Goal: Transaction & Acquisition: Book appointment/travel/reservation

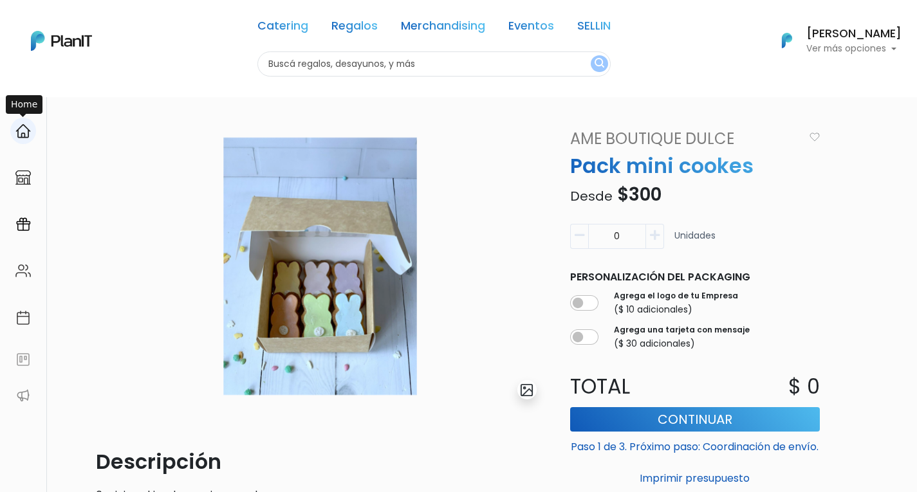
click at [20, 136] on img at bounding box center [22, 131] width 15 height 15
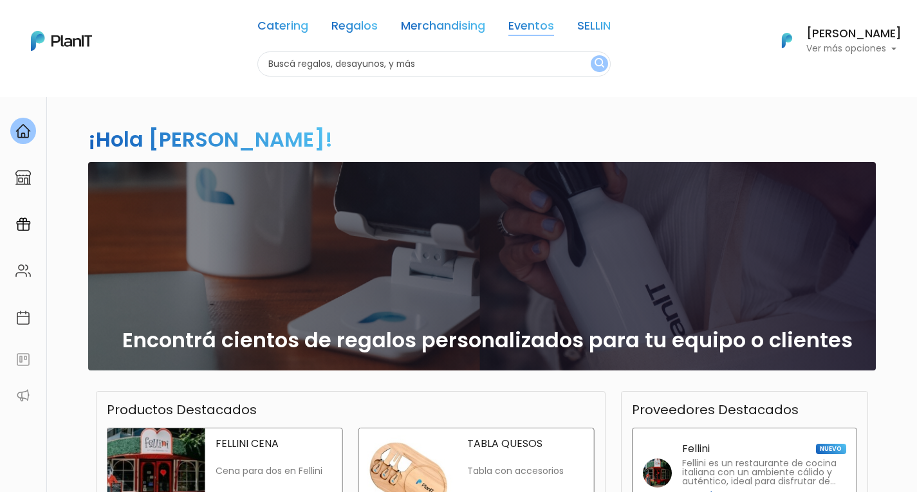
click at [521, 22] on link "Eventos" at bounding box center [532, 28] width 46 height 15
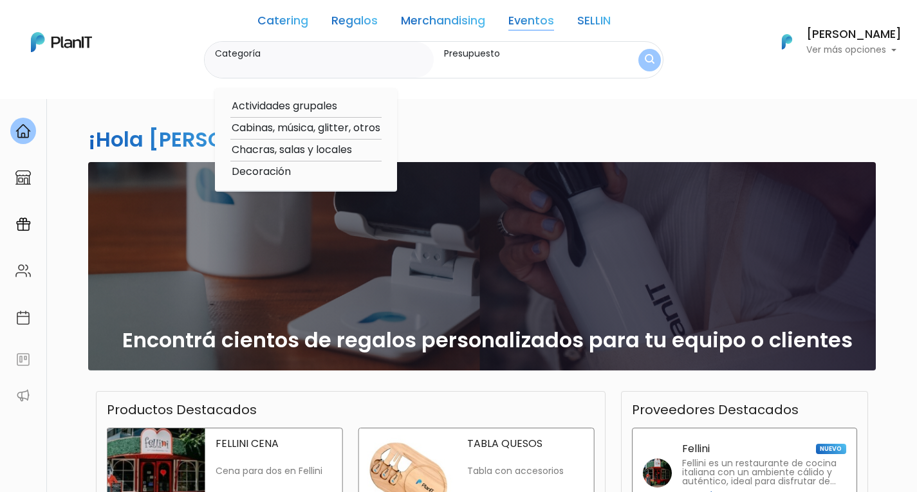
click at [256, 150] on option "Chacras, salas y locales" at bounding box center [305, 150] width 151 height 16
type input "Chacras, salas y locales"
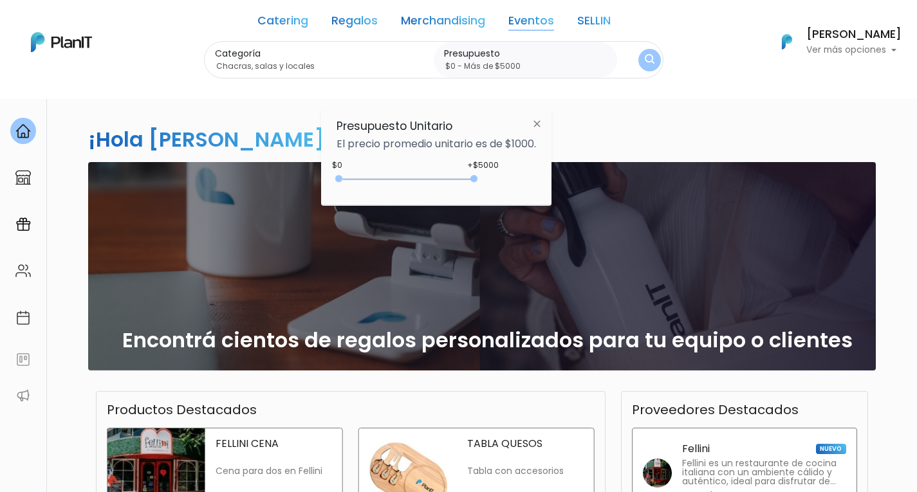
type input "$0 - Más de $5000"
drag, startPoint x: 368, startPoint y: 177, endPoint x: 527, endPoint y: 182, distance: 159.1
click at [527, 182] on div "+$5000 $0 0 : 5000 0 5000 0,5000" at bounding box center [437, 182] width 200 height 26
drag, startPoint x: 632, startPoint y: 63, endPoint x: 647, endPoint y: 62, distance: 15.5
click at [647, 62] on form "Categoría Chacras, salas y locales Actividades grupales Cabinas, música, glitte…" at bounding box center [434, 60] width 460 height 38
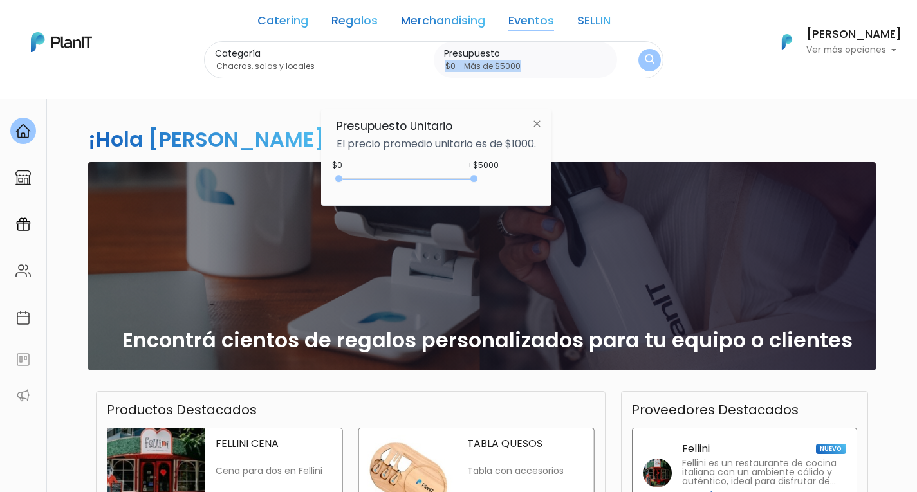
click at [647, 62] on img "submit" at bounding box center [649, 61] width 14 height 18
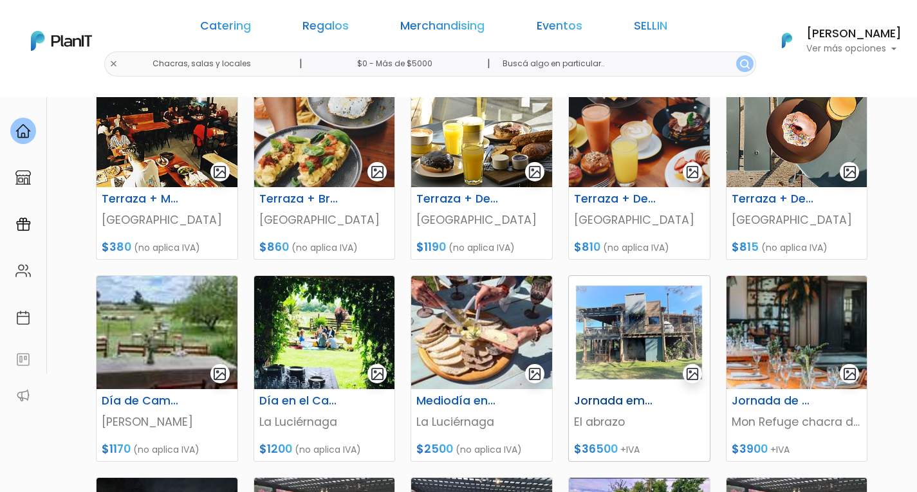
click at [615, 347] on img at bounding box center [639, 332] width 141 height 113
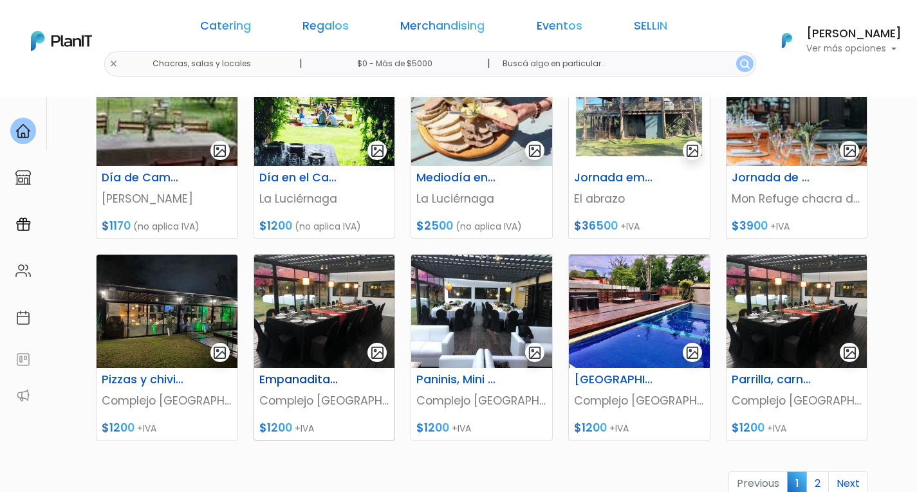
scroll to position [439, 0]
click at [662, 324] on img at bounding box center [639, 311] width 141 height 113
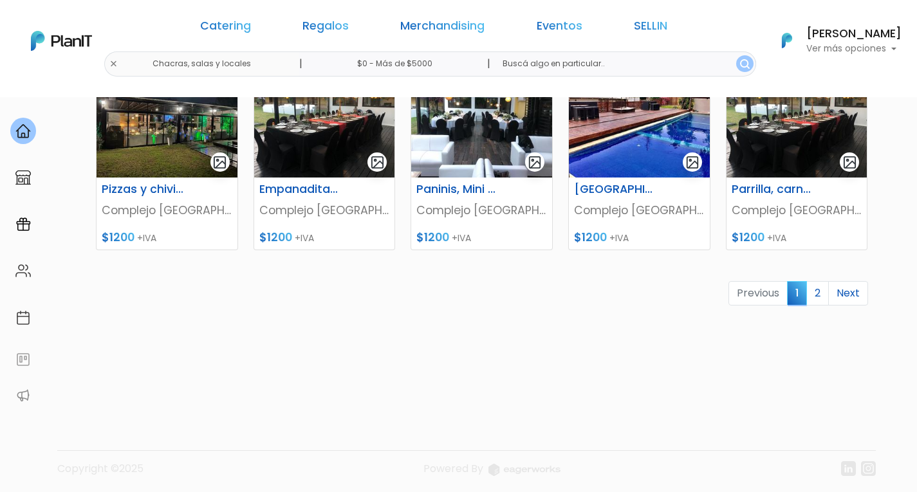
scroll to position [629, 0]
click at [814, 299] on link "2" at bounding box center [818, 294] width 23 height 24
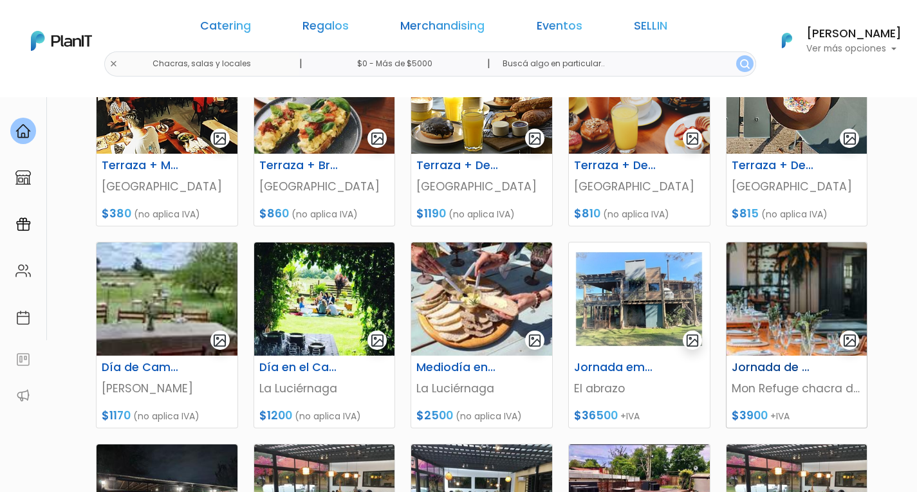
scroll to position [250, 0]
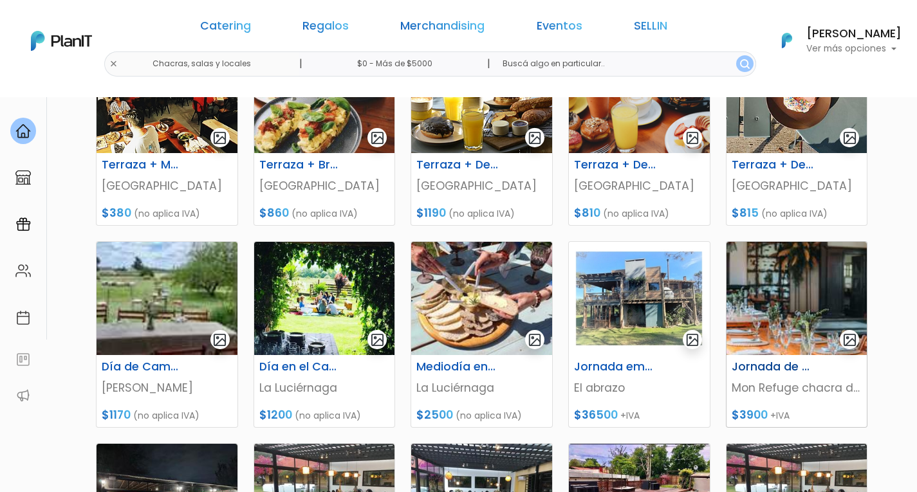
click at [799, 299] on img at bounding box center [797, 298] width 141 height 113
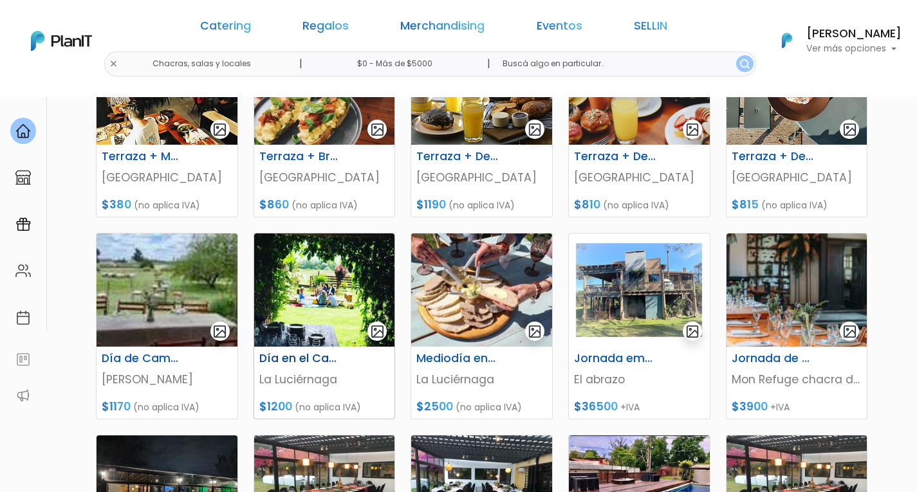
scroll to position [274, 0]
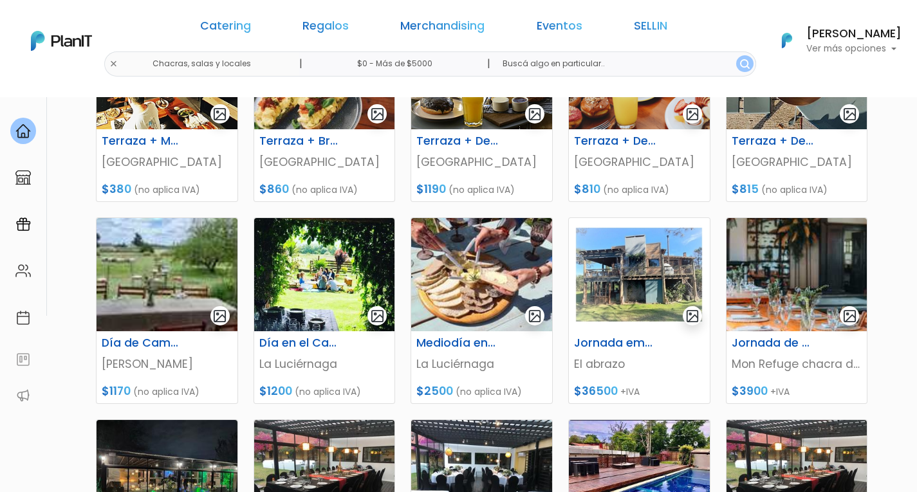
click at [736, 11] on div "Catering Regalos Merchandising Eventos SELLIN Chacras, salas y locales | $0 - M…" at bounding box center [458, 40] width 917 height 71
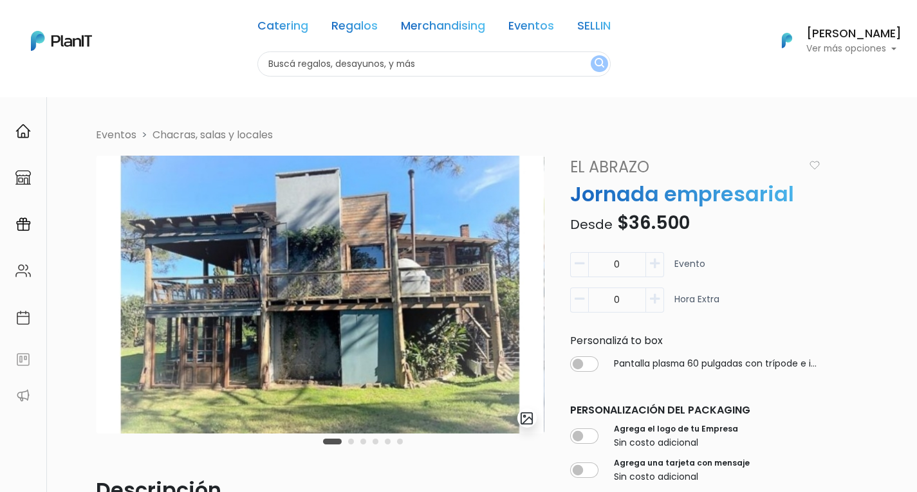
click at [351, 443] on button "Carousel Page 2" at bounding box center [351, 442] width 6 height 6
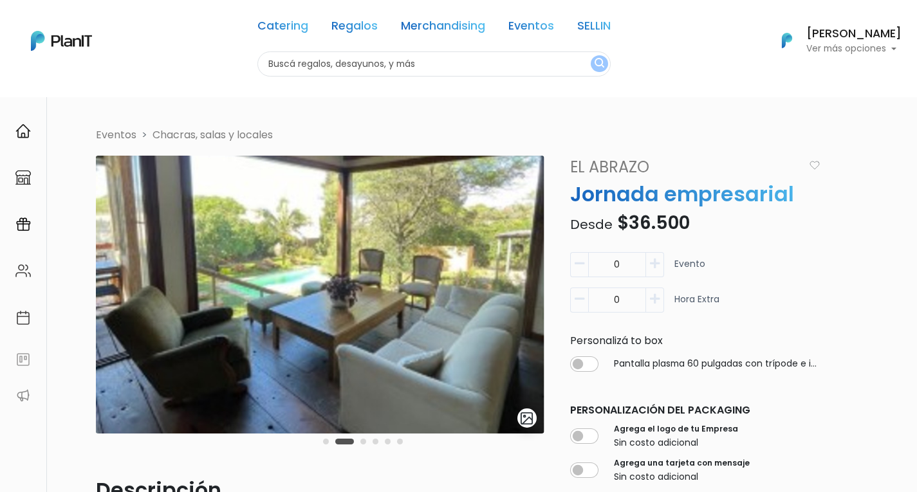
click at [364, 444] on button "Carousel Page 3" at bounding box center [364, 442] width 6 height 6
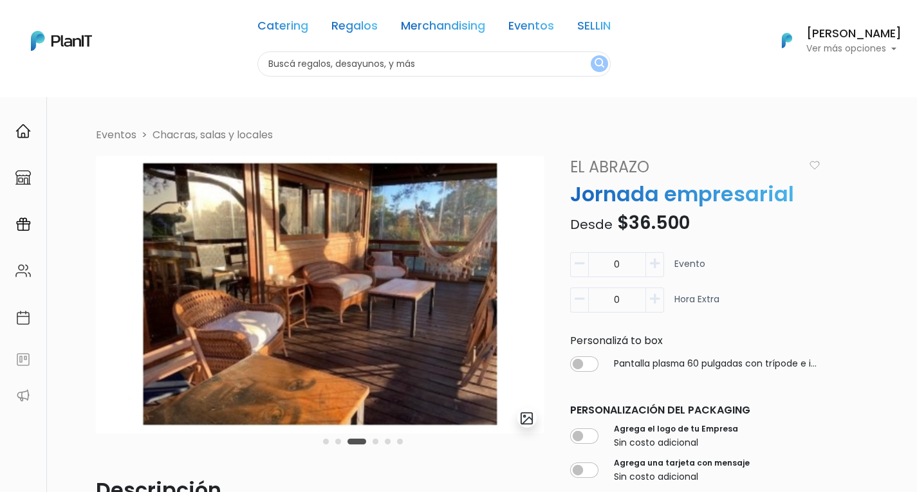
click at [377, 443] on button "Carousel Page 4" at bounding box center [376, 442] width 6 height 6
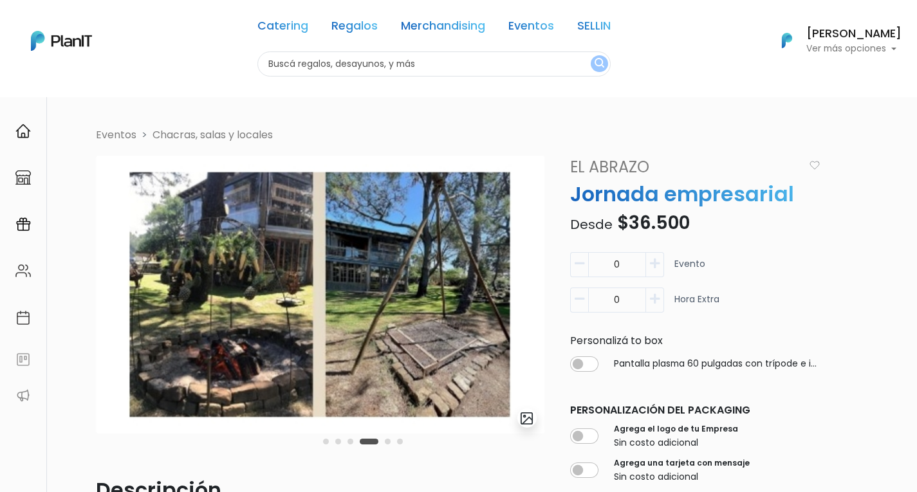
click at [390, 440] on button "Carousel Page 5" at bounding box center [388, 442] width 6 height 6
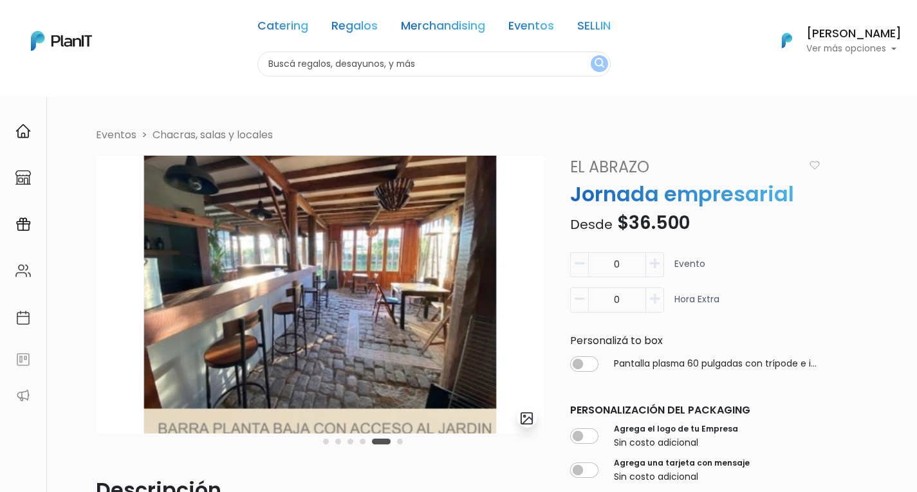
click at [402, 441] on button "Carousel Page 6" at bounding box center [400, 442] width 6 height 6
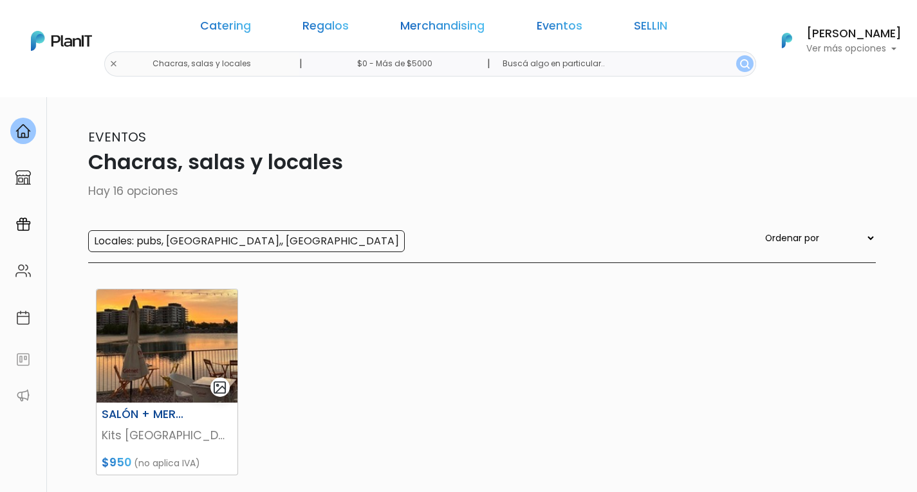
click at [160, 357] on img at bounding box center [167, 346] width 141 height 113
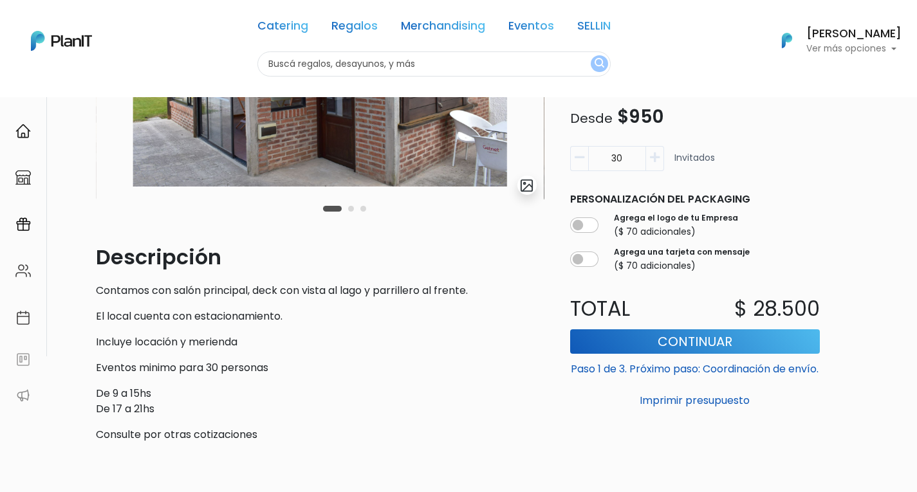
scroll to position [78, 0]
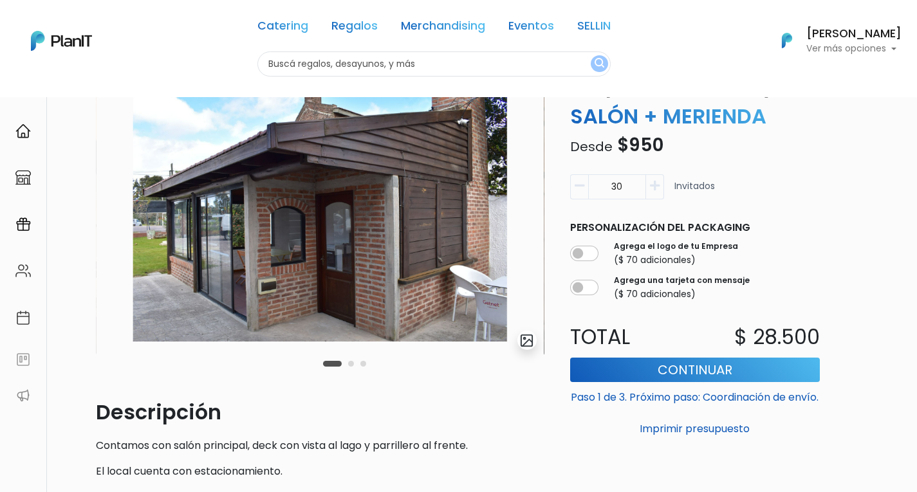
click at [351, 366] on button "Carousel Page 2" at bounding box center [351, 364] width 6 height 6
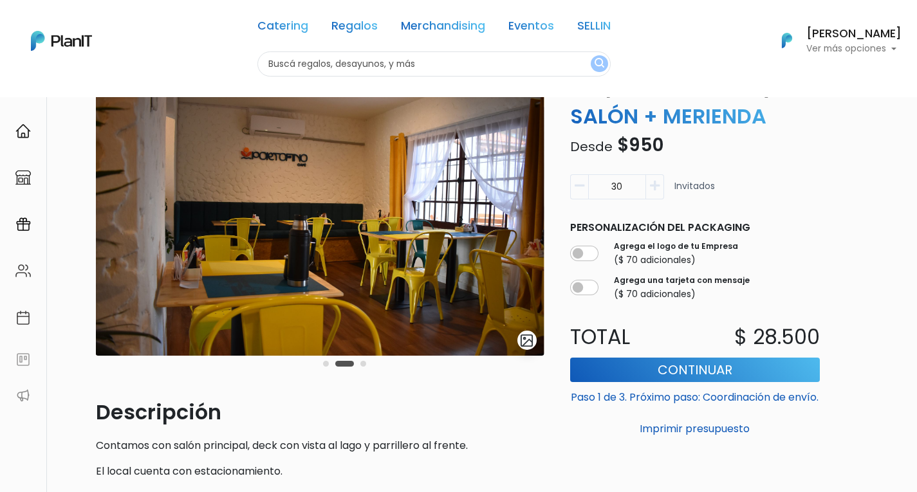
click at [362, 365] on button "Carousel Page 3" at bounding box center [364, 364] width 6 height 6
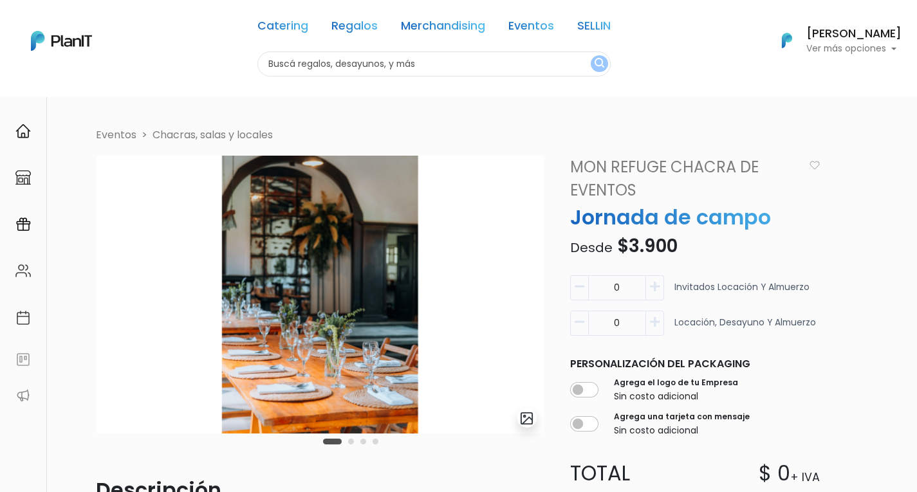
click at [352, 442] on button "Carousel Page 2" at bounding box center [351, 442] width 6 height 6
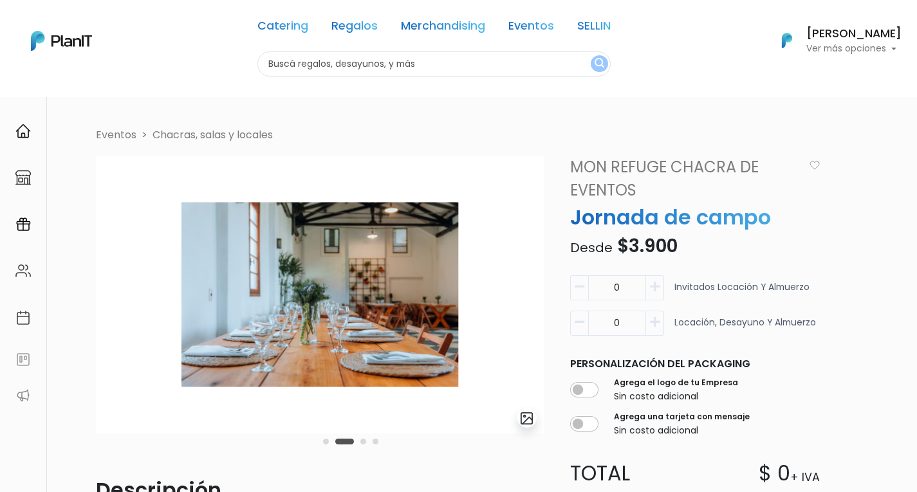
click at [352, 442] on button "Carousel Page 2 (Current Slide)" at bounding box center [344, 442] width 19 height 6
click at [363, 442] on button "Carousel Page 3" at bounding box center [364, 442] width 6 height 6
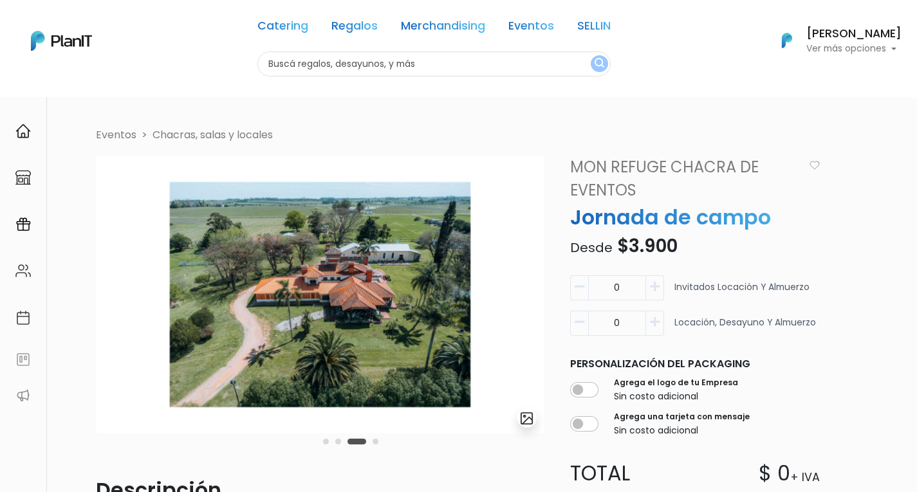
click at [377, 442] on button "Carousel Page 4" at bounding box center [376, 442] width 6 height 6
